Goal: Information Seeking & Learning: Learn about a topic

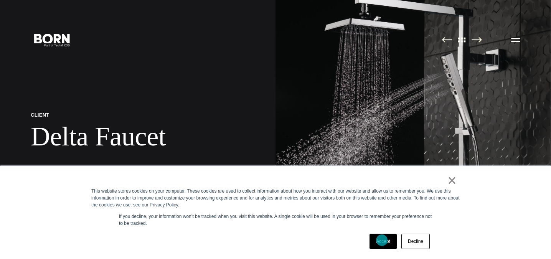
click at [382, 241] on link "Accept" at bounding box center [383, 241] width 27 height 15
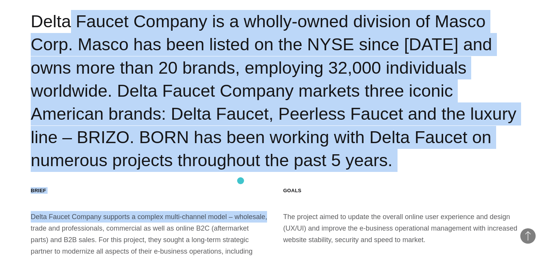
scroll to position [998, 0]
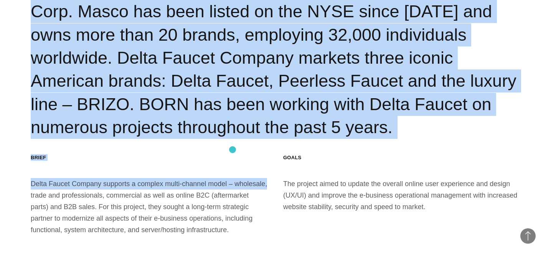
drag, startPoint x: 26, startPoint y: 106, endPoint x: 211, endPoint y: 147, distance: 188.7
click at [219, 147] on section "Background Delta Faucet Company is a wholly-owned division of Masco Corp. Masco…" at bounding box center [275, 95] width 551 height 344
copy div "Delta Faucet Company is a wholly-owned division of Masco Corp. Masco has been l…"
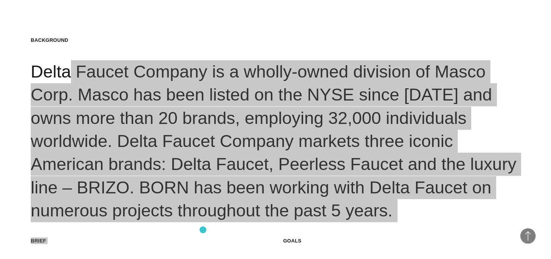
scroll to position [986, 0]
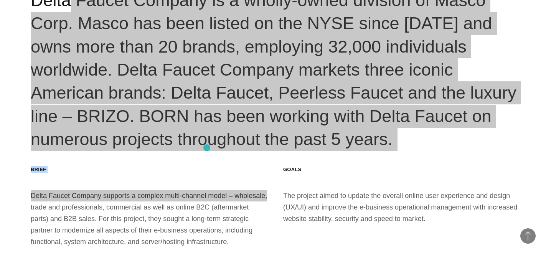
click at [207, 148] on div "Background Delta Faucet Company is a wholly-owned division of Masco Corp. Masco…" at bounding box center [276, 57] width 490 height 185
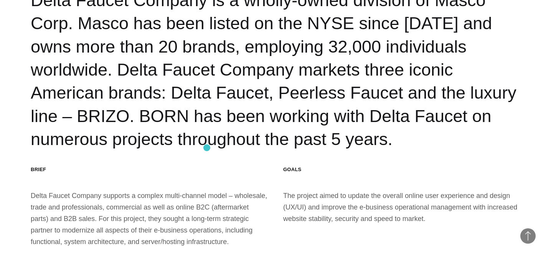
click at [207, 148] on div "Background Delta Faucet Company is a wholly-owned division of Masco Corp. Masco…" at bounding box center [276, 57] width 490 height 185
click at [324, 220] on div "Goals The project aimed to update the overall online user experience and design…" at bounding box center [401, 206] width 237 height 81
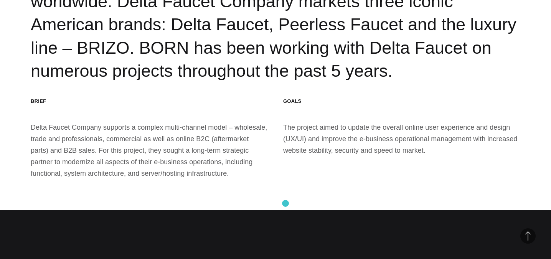
scroll to position [1140, 0]
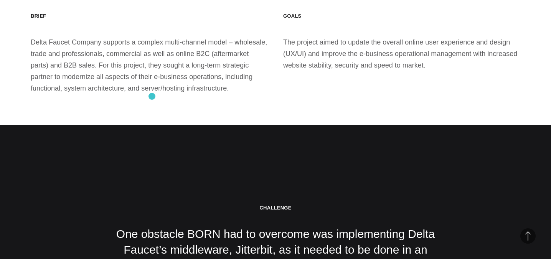
drag, startPoint x: 152, startPoint y: 88, endPoint x: 152, endPoint y: 96, distance: 8.8
click at [152, 94] on div "Brief Delta Faucet Company supports a complex multi-channel model – wholesale, …" at bounding box center [149, 53] width 237 height 81
drag, startPoint x: 26, startPoint y: 38, endPoint x: 23, endPoint y: 25, distance: 13.0
copy section "Brief Delta Faucet Company supports a complex multi-channel model – wholesale, …"
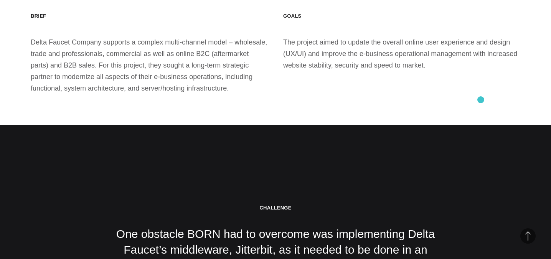
drag, startPoint x: 138, startPoint y: 50, endPoint x: 467, endPoint y: 97, distance: 332.0
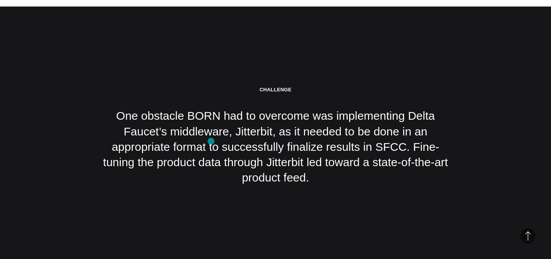
scroll to position [1255, 0]
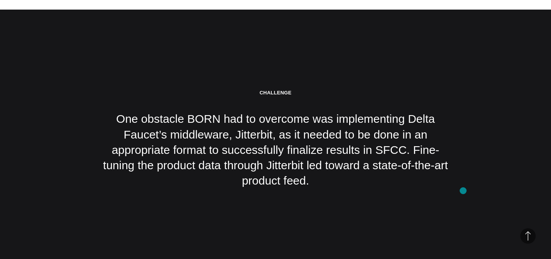
drag, startPoint x: 254, startPoint y: 107, endPoint x: 449, endPoint y: 190, distance: 211.8
click at [464, 190] on section "Challenge One obstacle BORN had to overcome was implementing Delta Faucet’s mid…" at bounding box center [275, 139] width 551 height 259
copy div "Challenge One obstacle BORN had to overcome was implementing Delta Faucet’s mid…"
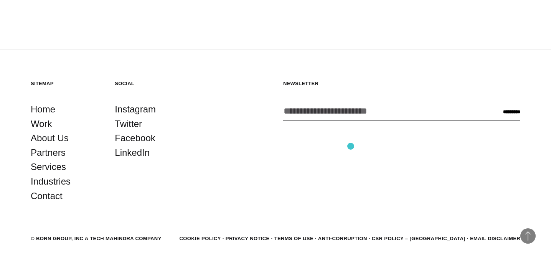
scroll to position [7635, 0]
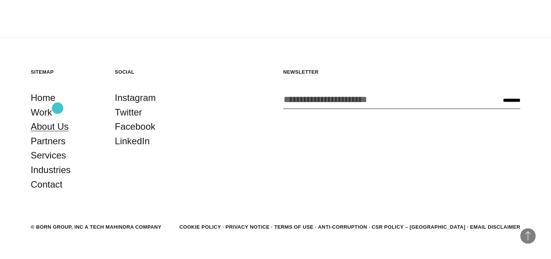
click at [58, 119] on link "About Us" at bounding box center [50, 126] width 38 height 15
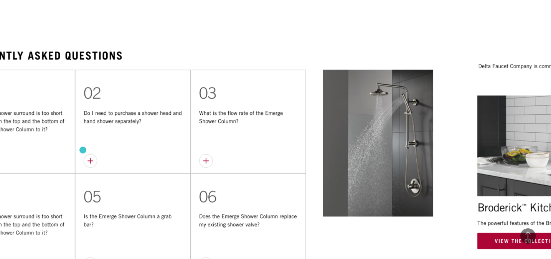
scroll to position [2684, 0]
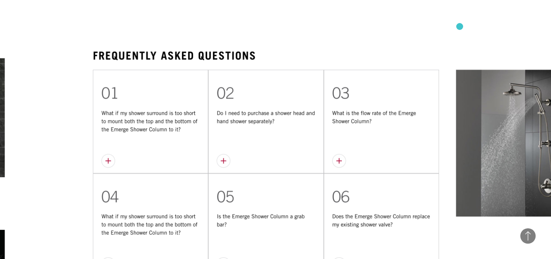
drag, startPoint x: 460, startPoint y: 26, endPoint x: 259, endPoint y: 37, distance: 201.0
click at [460, 26] on div at bounding box center [344, 170] width 2662 height 340
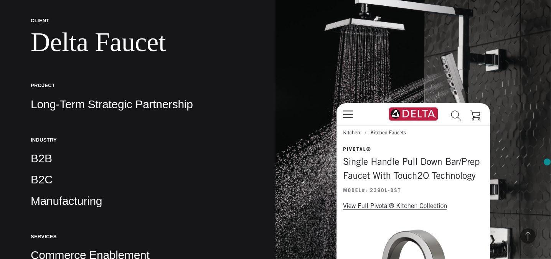
scroll to position [0, 0]
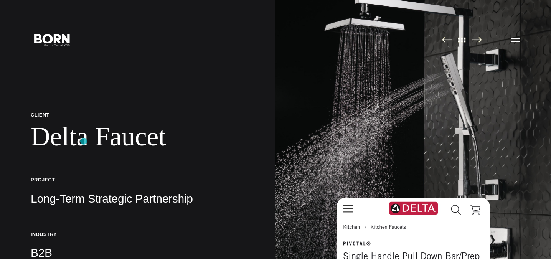
click at [84, 141] on h1 "Delta Faucet" at bounding box center [138, 136] width 214 height 31
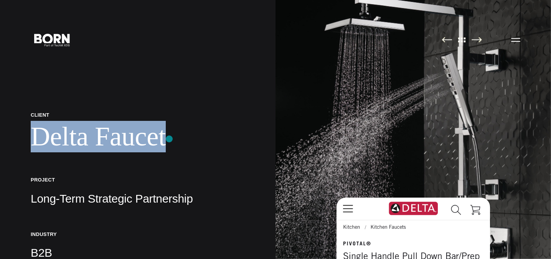
drag, startPoint x: 21, startPoint y: 134, endPoint x: 169, endPoint y: 139, distance: 147.8
copy h1 "Delta Faucet"
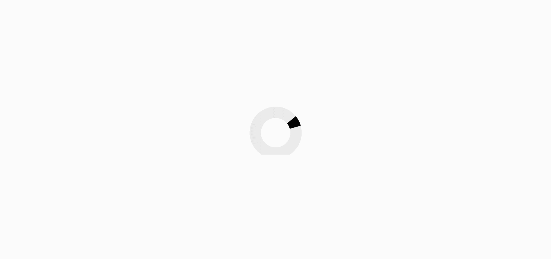
click at [495, 93] on div at bounding box center [275, 129] width 551 height 259
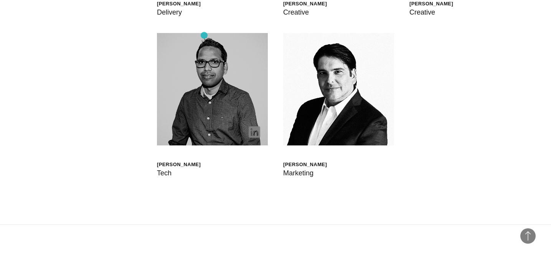
scroll to position [2226, 0]
